Goal: Understand process/instructions: Learn how to perform a task or action

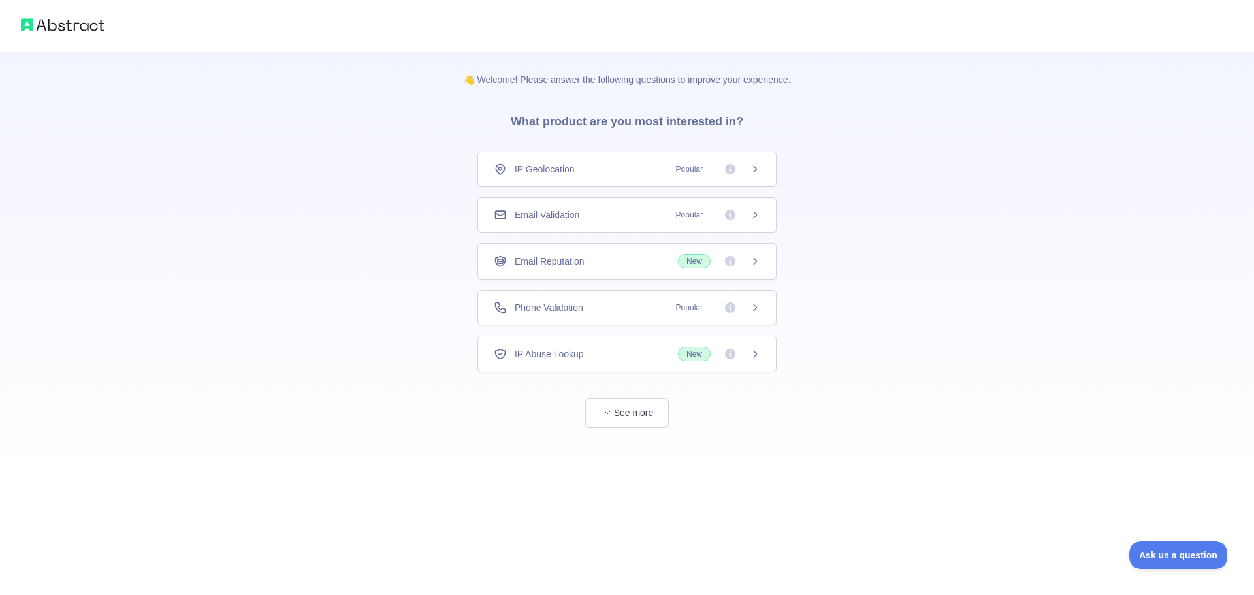
click at [589, 217] on div "Email Validation Popular" at bounding box center [627, 214] width 266 height 13
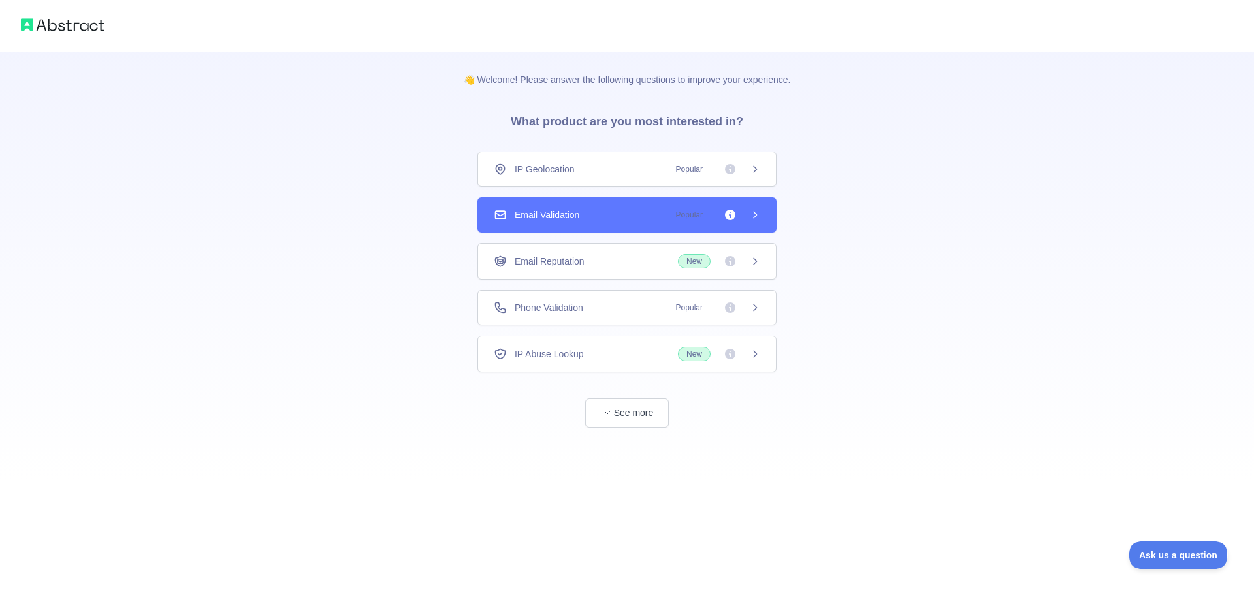
click at [644, 225] on div "Email Validation Popular" at bounding box center [626, 214] width 299 height 35
click at [755, 216] on icon at bounding box center [754, 215] width 3 height 6
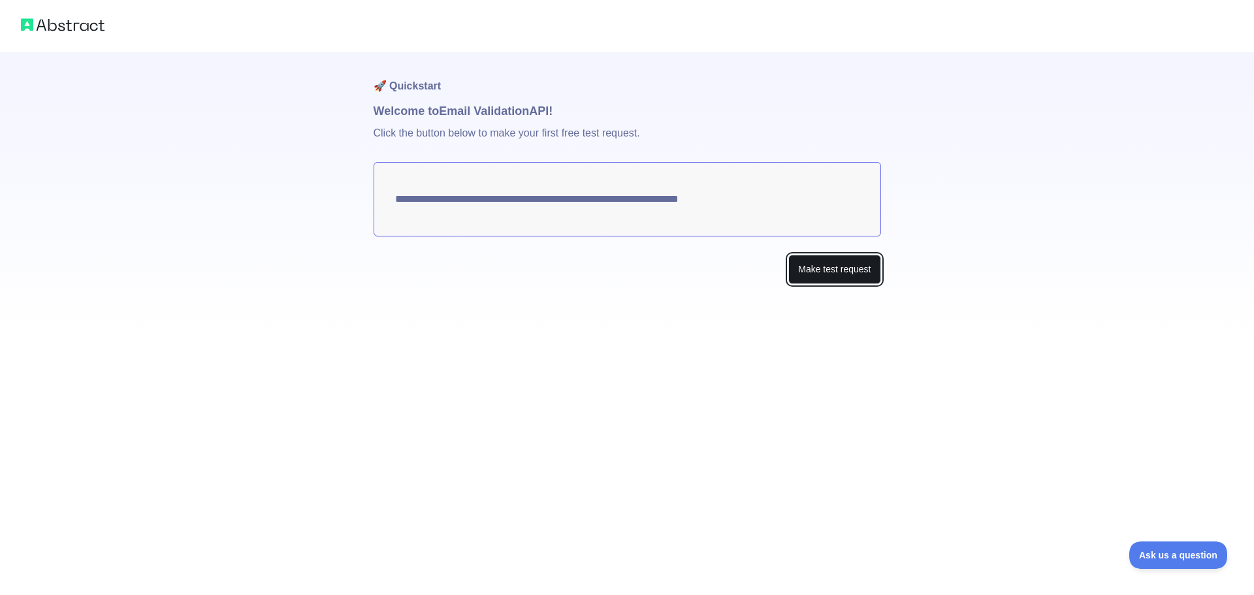
click at [847, 274] on button "Make test request" at bounding box center [834, 269] width 92 height 29
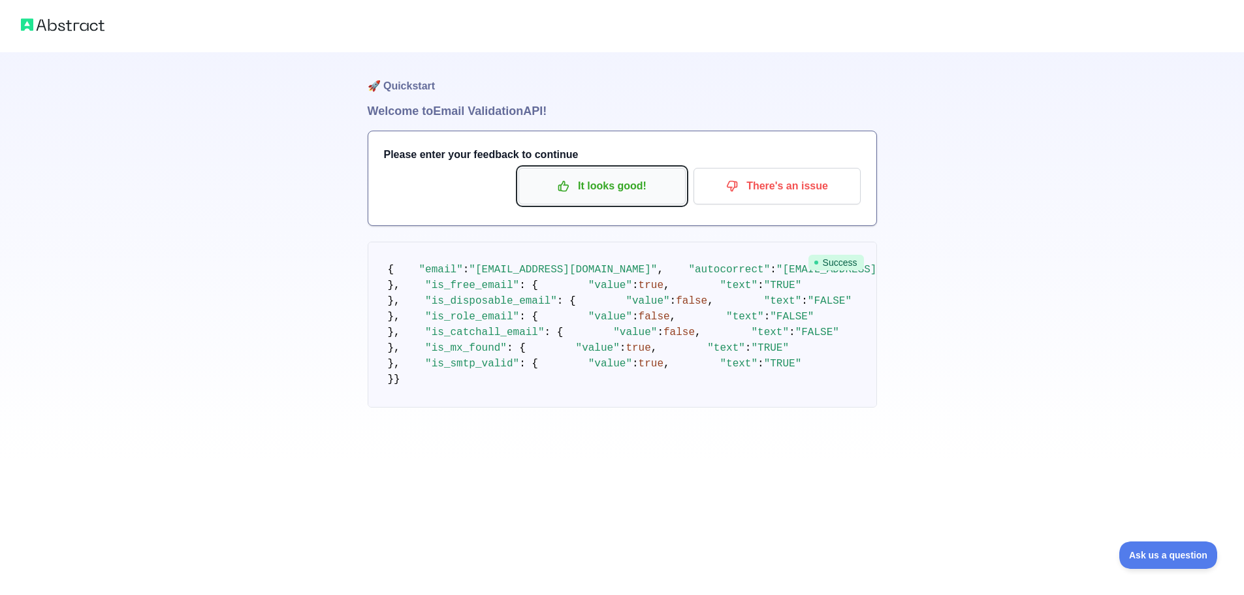
click at [635, 190] on p "It looks good!" at bounding box center [602, 186] width 148 height 22
click at [594, 189] on p "It looks good!" at bounding box center [602, 186] width 148 height 22
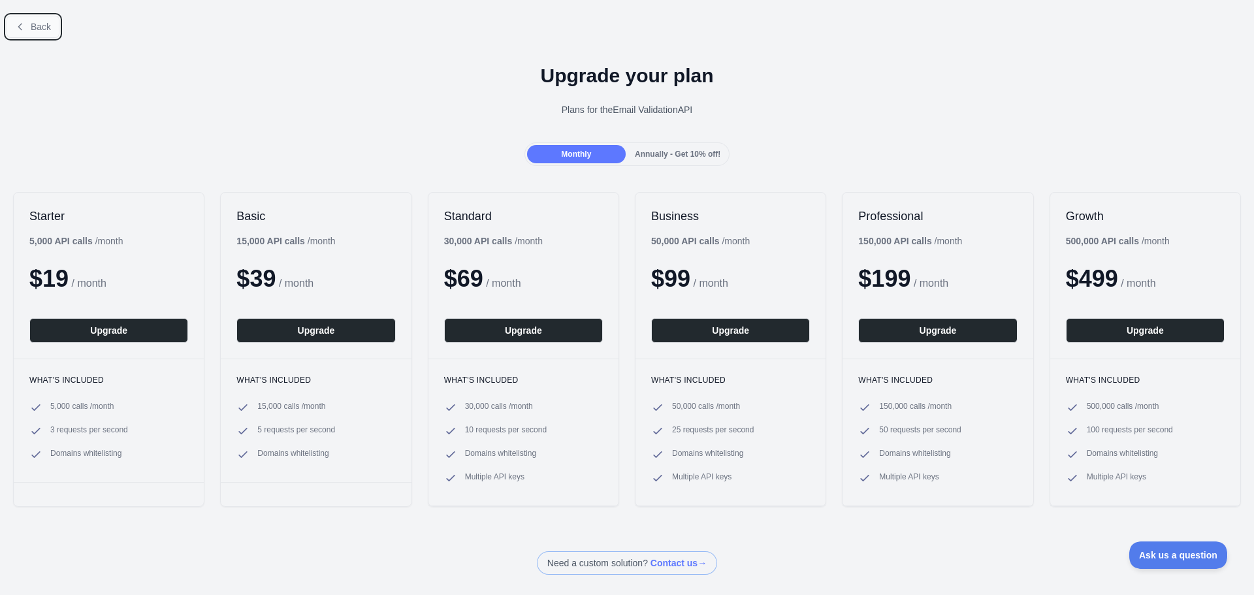
click at [48, 27] on span "Back" at bounding box center [41, 27] width 20 height 10
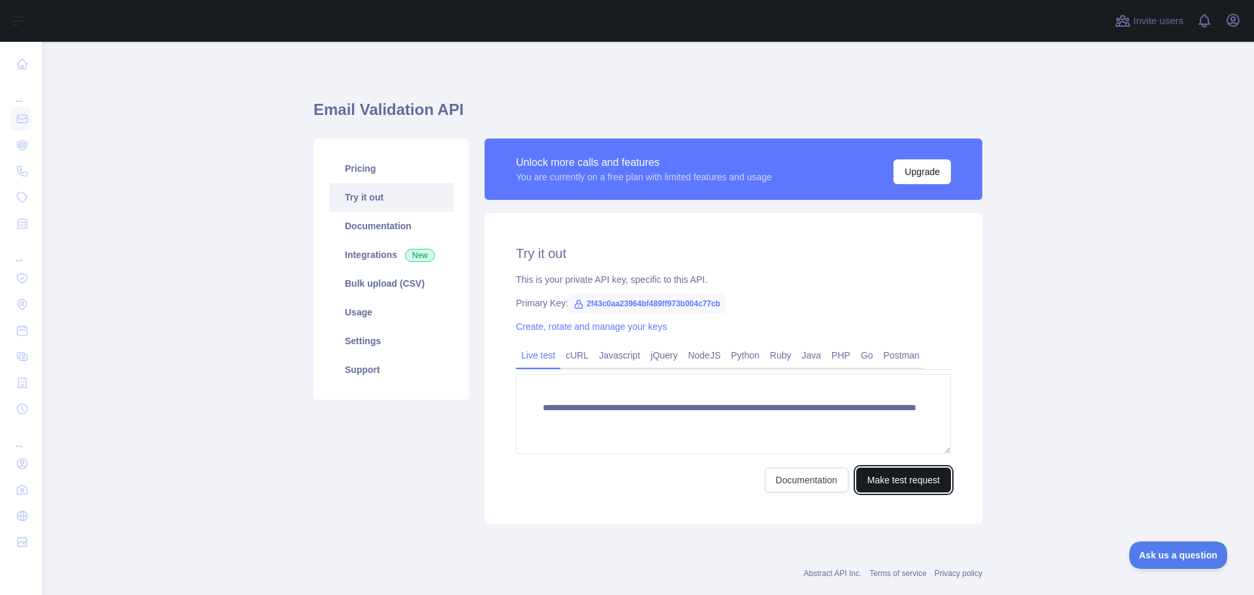
click at [887, 483] on button "Make test request" at bounding box center [903, 479] width 95 height 25
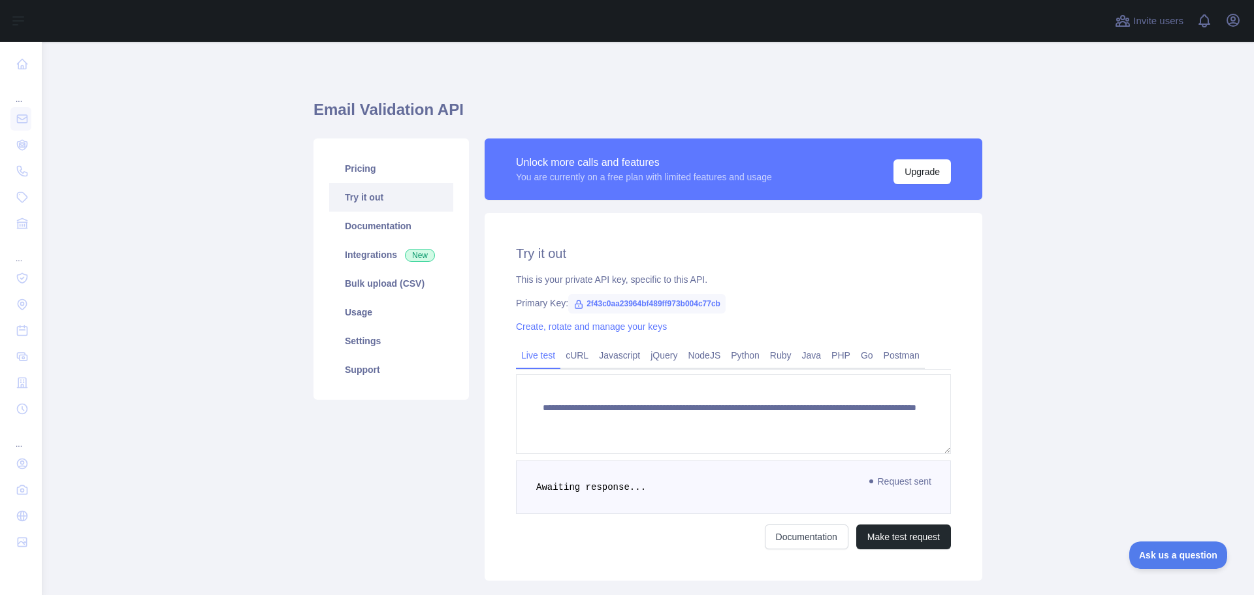
click at [624, 296] on span "2f43c0aa23964bf489ff973b004c77cb" at bounding box center [646, 304] width 157 height 20
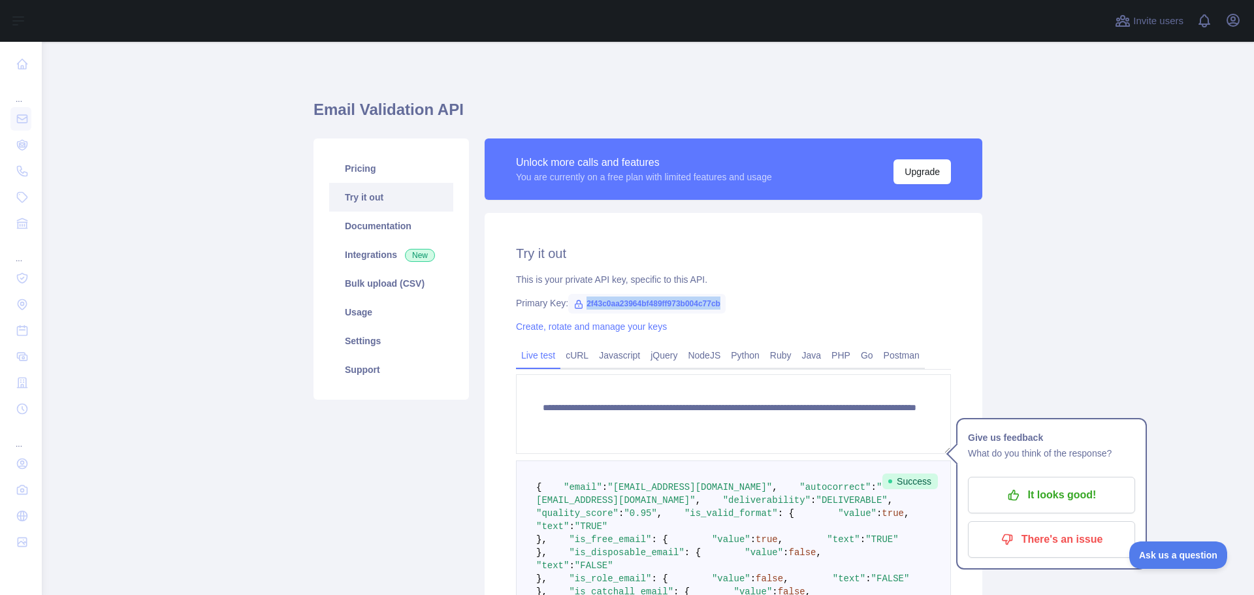
click at [624, 298] on span "2f43c0aa23964bf489ff973b004c77cb" at bounding box center [646, 304] width 157 height 20
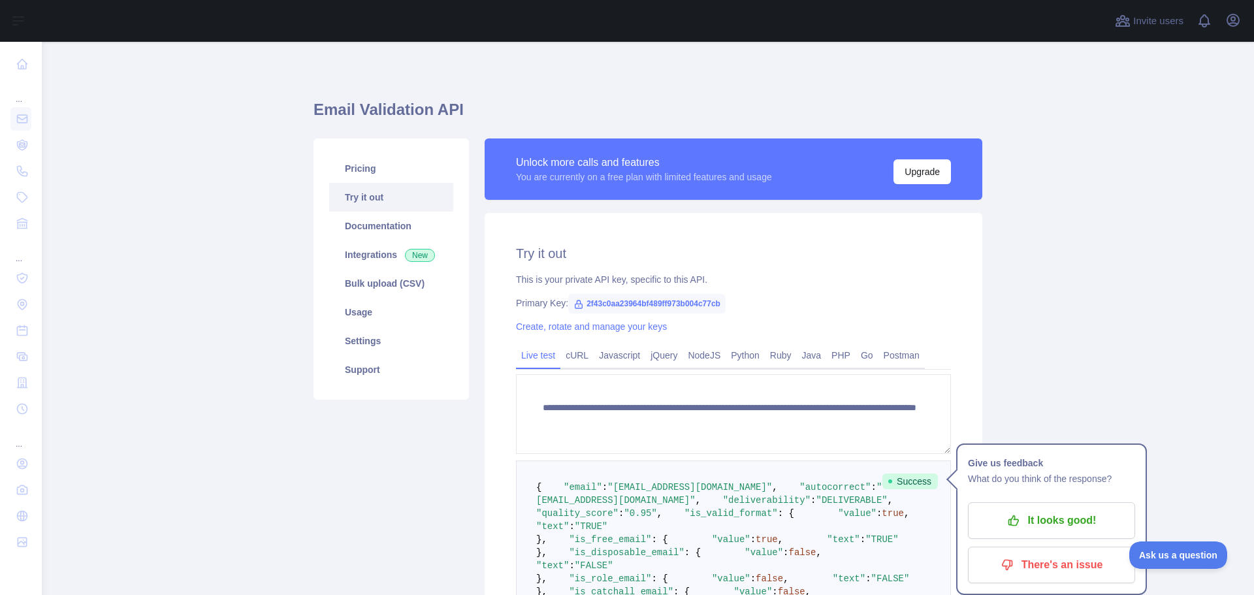
click at [624, 300] on span "2f43c0aa23964bf489ff973b004c77cb" at bounding box center [646, 304] width 157 height 20
click at [625, 300] on span "2f43c0aa23964bf489ff973b004c77cb" at bounding box center [646, 304] width 157 height 20
copy div "Primary Key: 2f43c0aa23964bf489ff973b004c77cb"
click at [626, 300] on span "2f43c0aa23964bf489ff973b004c77cb" at bounding box center [646, 304] width 157 height 20
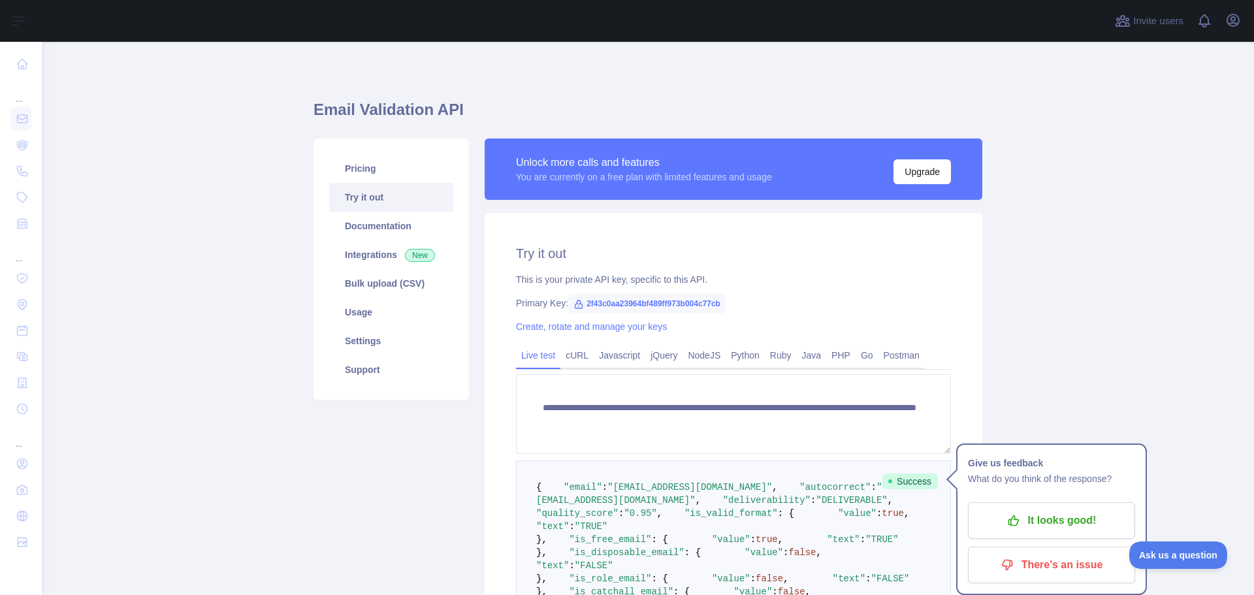
click at [629, 302] on span "2f43c0aa23964bf489ff973b004c77cb" at bounding box center [646, 304] width 157 height 20
copy span "2f43c0aa23964bf489ff973b004c77cb"
click at [248, 137] on main "**********" at bounding box center [648, 318] width 1212 height 553
